Goal: Information Seeking & Learning: Learn about a topic

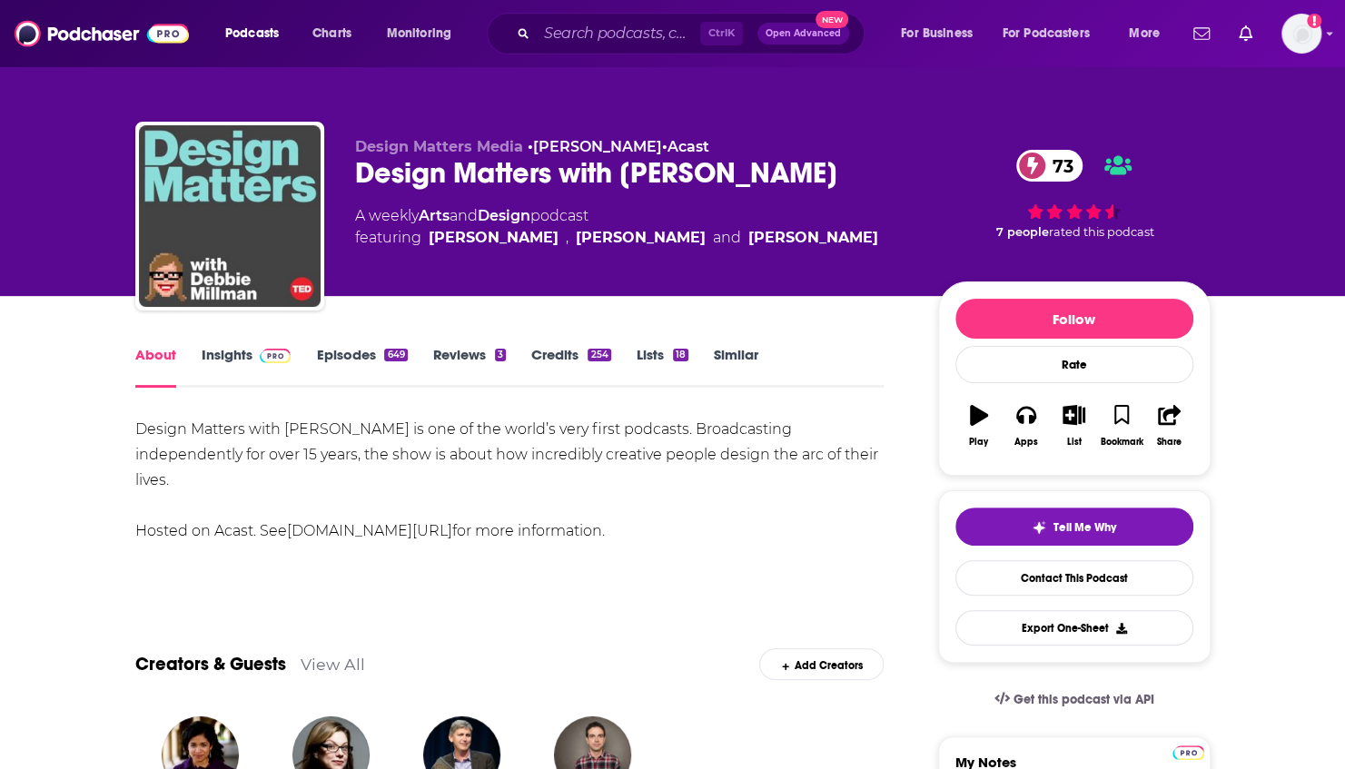
click at [253, 352] on span at bounding box center [272, 354] width 39 height 17
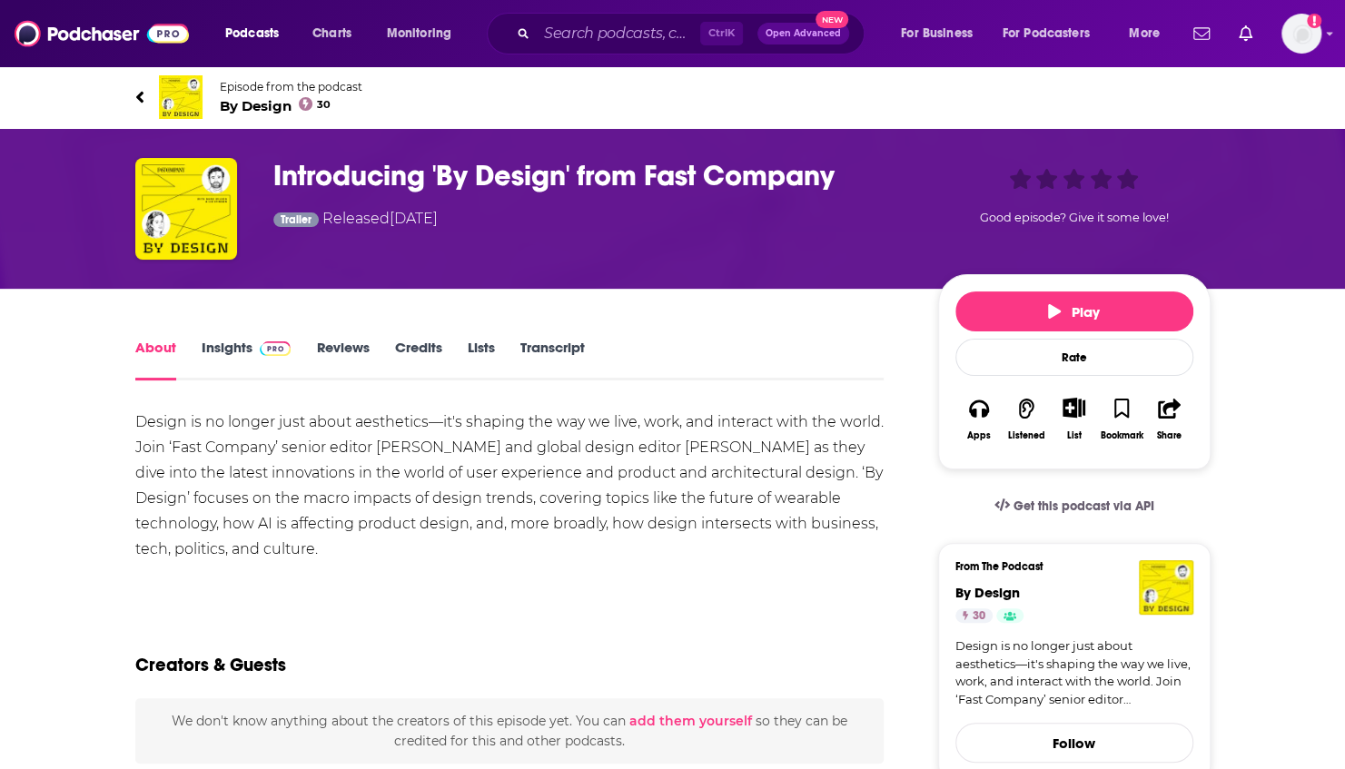
click at [216, 346] on link "Insights" at bounding box center [247, 360] width 90 height 42
